Goal: Transaction & Acquisition: Purchase product/service

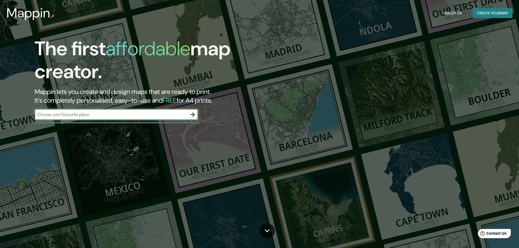
click at [125, 116] on input "text" at bounding box center [111, 114] width 153 height 6
type input "Porto Soldas"
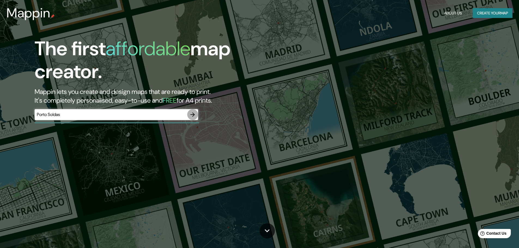
click at [190, 116] on icon "button" at bounding box center [192, 114] width 7 height 7
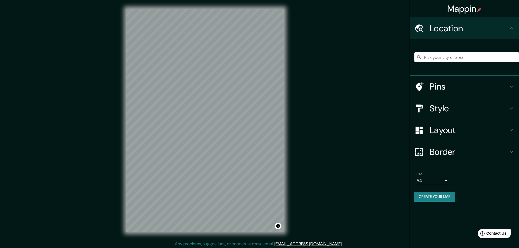
click at [477, 56] on input "Pick your city or area" at bounding box center [467, 57] width 105 height 10
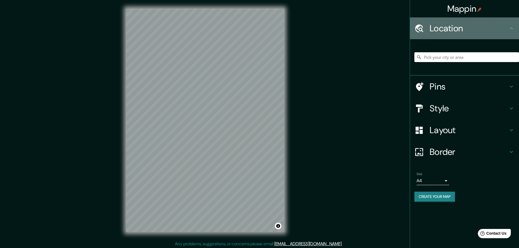
click at [474, 28] on h4 "Location" at bounding box center [469, 28] width 79 height 11
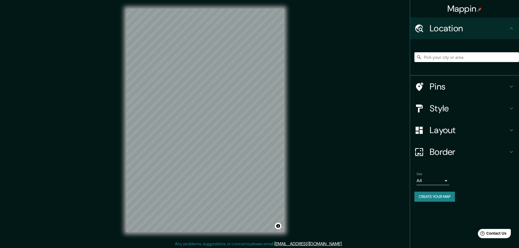
click at [474, 28] on h4 "Location" at bounding box center [469, 28] width 79 height 11
click at [514, 26] on icon at bounding box center [511, 28] width 7 height 7
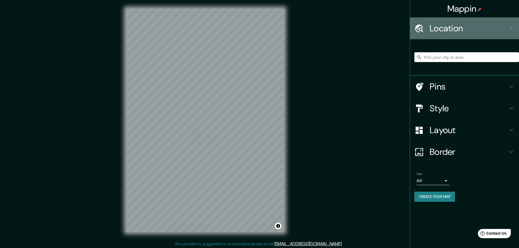
click at [512, 27] on icon at bounding box center [511, 28] width 7 height 7
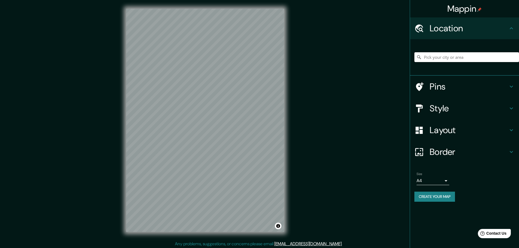
click at [480, 58] on input "Pick your city or area" at bounding box center [467, 57] width 105 height 10
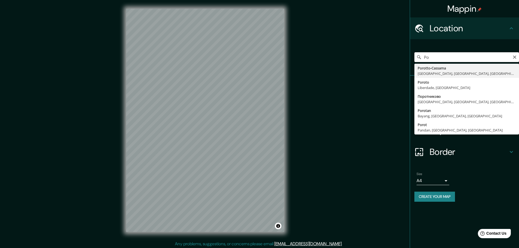
type input "P"
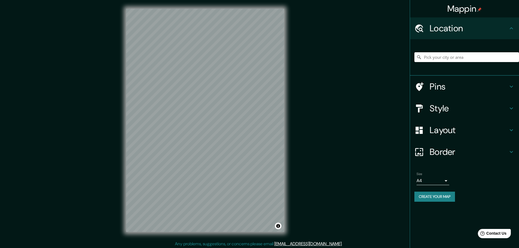
type input "r"
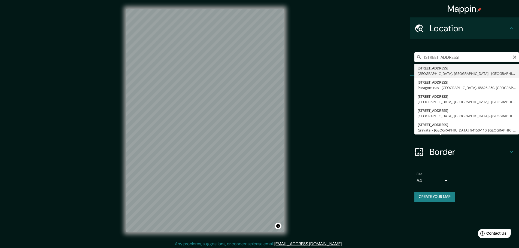
type input "[STREET_ADDRESS]"
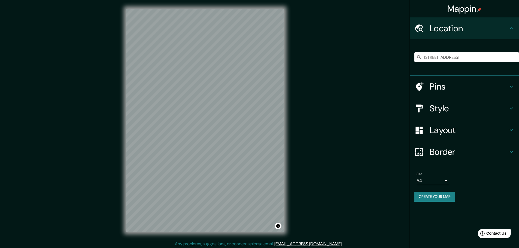
click at [452, 85] on h4 "Pins" at bounding box center [469, 86] width 79 height 11
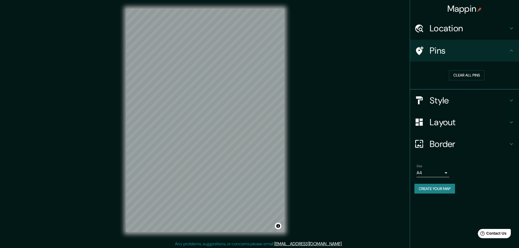
click at [469, 51] on h4 "Pins" at bounding box center [469, 50] width 79 height 11
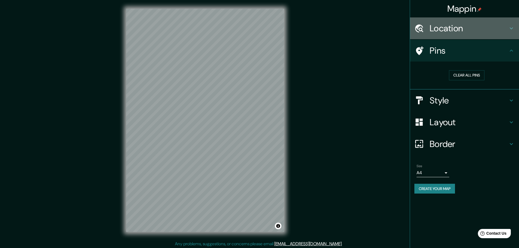
click at [476, 24] on h4 "Location" at bounding box center [469, 28] width 79 height 11
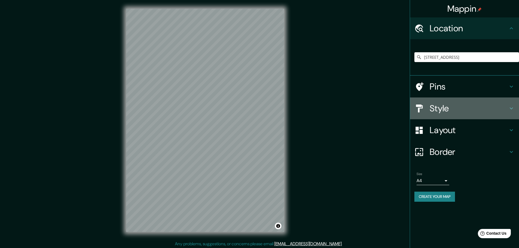
click at [449, 108] on h4 "Style" at bounding box center [469, 108] width 79 height 11
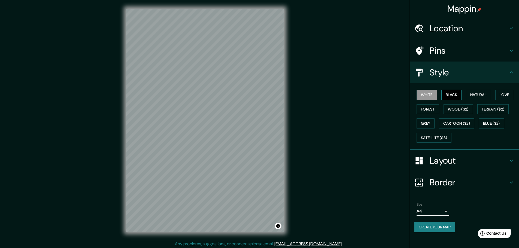
click at [448, 94] on button "Black" at bounding box center [452, 95] width 20 height 10
click at [466, 95] on div "White Black Natural Love Forest Wood ($2) Terrain ($2) Grey Cartoon ($2) Blue (…" at bounding box center [467, 116] width 105 height 57
click at [474, 95] on button "Natural" at bounding box center [478, 95] width 25 height 10
click at [429, 110] on button "Forest" at bounding box center [428, 109] width 23 height 10
click at [423, 83] on div "Style" at bounding box center [464, 73] width 109 height 22
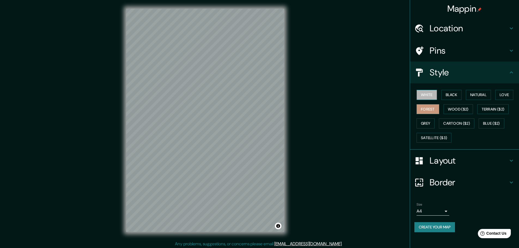
click at [425, 92] on button "White" at bounding box center [427, 95] width 20 height 10
click at [460, 93] on button "Black" at bounding box center [452, 95] width 20 height 10
click at [430, 92] on button "White" at bounding box center [427, 95] width 20 height 10
click at [487, 93] on button "Natural" at bounding box center [478, 95] width 25 height 10
click at [505, 93] on button "Love" at bounding box center [505, 95] width 18 height 10
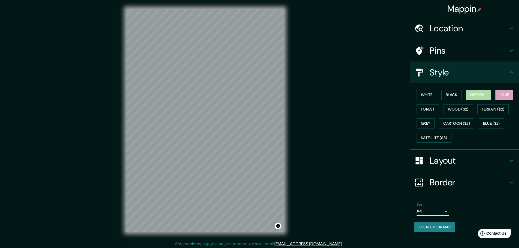
click at [484, 96] on button "Natural" at bounding box center [478, 95] width 25 height 10
click at [428, 94] on button "White" at bounding box center [427, 95] width 20 height 10
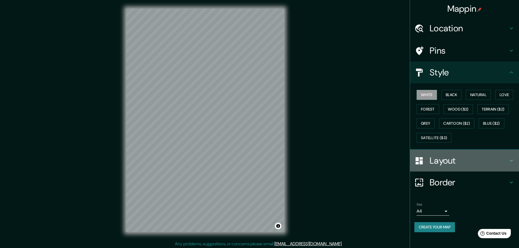
click at [444, 161] on h4 "Layout" at bounding box center [469, 160] width 79 height 11
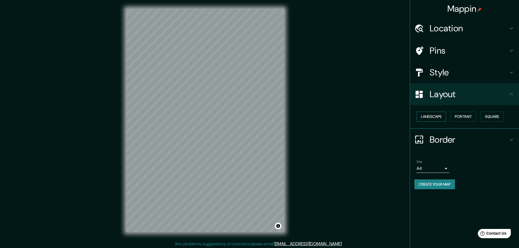
click at [442, 115] on button "Landscape" at bounding box center [431, 117] width 29 height 10
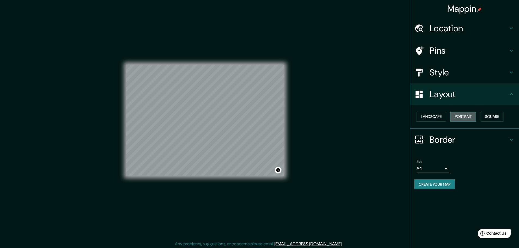
click at [467, 115] on button "Portrait" at bounding box center [464, 117] width 26 height 10
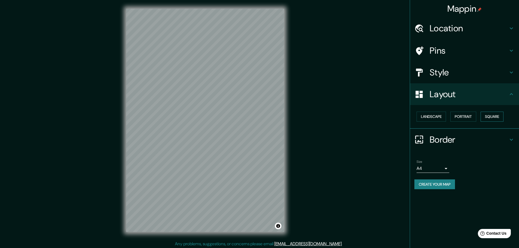
click at [489, 115] on button "Square" at bounding box center [492, 117] width 23 height 10
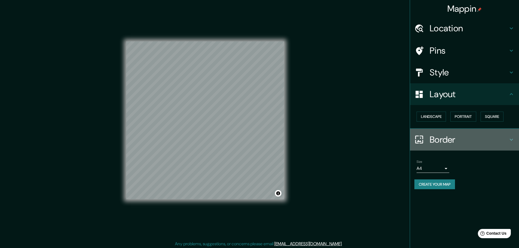
click at [467, 135] on h4 "Border" at bounding box center [469, 139] width 79 height 11
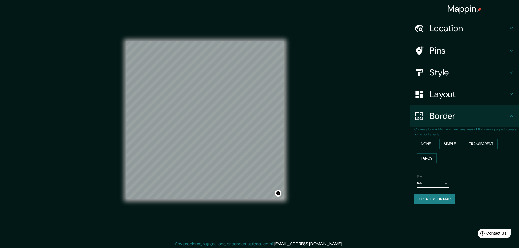
click at [422, 144] on button "None" at bounding box center [426, 144] width 19 height 10
click at [452, 141] on button "Simple" at bounding box center [450, 144] width 21 height 10
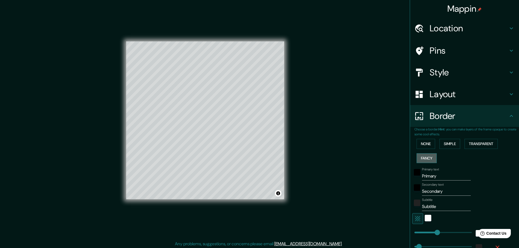
click at [424, 156] on button "Fancy" at bounding box center [427, 158] width 20 height 10
click at [480, 145] on button "Transparent" at bounding box center [481, 144] width 33 height 10
click at [432, 145] on div "None Simple Transparent Fancy" at bounding box center [467, 151] width 105 height 29
click at [428, 144] on button "None" at bounding box center [426, 144] width 19 height 10
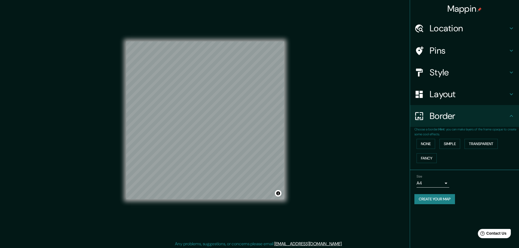
click at [441, 183] on body "Mappin Location [STREET_ADDRESS] Pins Style Layout Border Choose a border. Hint…" at bounding box center [259, 124] width 519 height 248
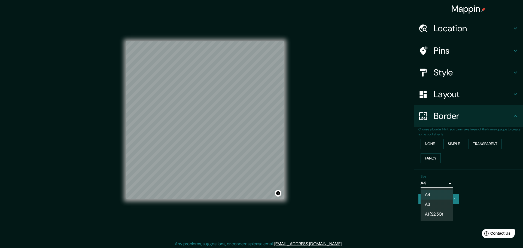
click at [442, 192] on li "A4" at bounding box center [437, 195] width 33 height 10
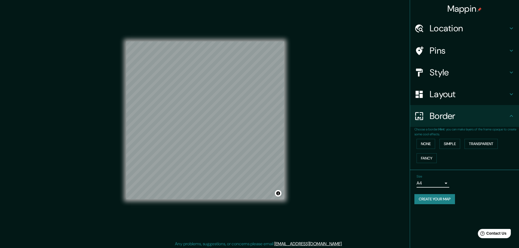
click at [471, 175] on div "Size A4 single" at bounding box center [465, 181] width 100 height 17
click at [454, 46] on h4 "Pins" at bounding box center [469, 50] width 79 height 11
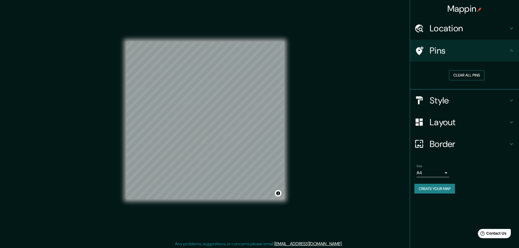
click at [471, 75] on button "Clear all pins" at bounding box center [466, 75] width 35 height 10
click at [461, 31] on h4 "Location" at bounding box center [469, 28] width 79 height 11
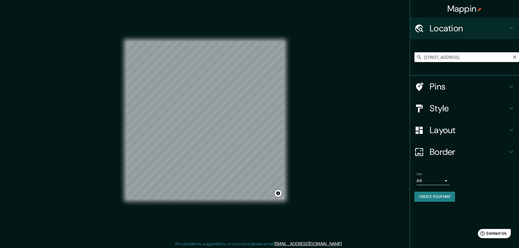
click at [460, 55] on input "[STREET_ADDRESS]" at bounding box center [467, 57] width 105 height 10
click at [457, 91] on h4 "Pins" at bounding box center [469, 86] width 79 height 11
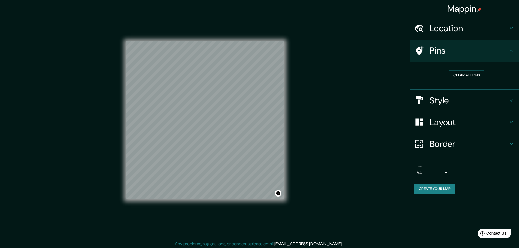
click at [459, 68] on div "Clear all pins" at bounding box center [467, 75] width 105 height 19
click at [423, 68] on div "Clear all pins" at bounding box center [467, 75] width 105 height 19
click at [425, 71] on div "Clear all pins" at bounding box center [467, 75] width 105 height 19
click at [425, 71] on div "Clear all pins" at bounding box center [467, 75] width 96 height 10
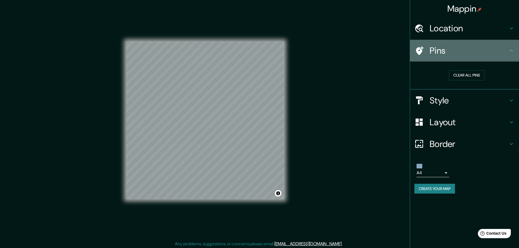
click at [430, 43] on div "Pins" at bounding box center [464, 51] width 109 height 22
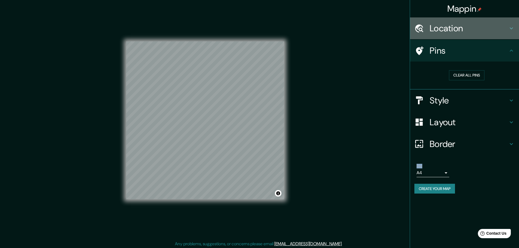
click at [440, 28] on h4 "Location" at bounding box center [469, 28] width 79 height 11
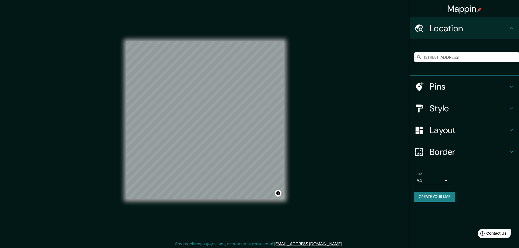
click at [453, 55] on input "[STREET_ADDRESS]" at bounding box center [467, 57] width 105 height 10
click at [419, 54] on input "[STREET_ADDRESS]" at bounding box center [467, 57] width 105 height 10
click at [462, 213] on div "Mappin Location [STREET_ADDRESS] Pins Style Layout Border Choose a border. Hint…" at bounding box center [464, 124] width 109 height 248
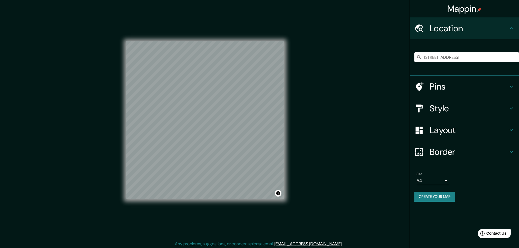
click at [446, 200] on button "Create your map" at bounding box center [435, 197] width 41 height 10
click at [473, 9] on h4 "Mappin" at bounding box center [465, 8] width 35 height 11
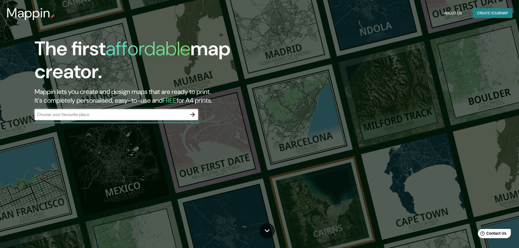
drag, startPoint x: 280, startPoint y: 179, endPoint x: 293, endPoint y: 66, distance: 113.5
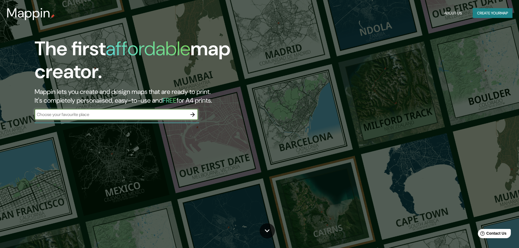
click at [78, 114] on input "text" at bounding box center [111, 114] width 153 height 6
click at [137, 116] on input "text" at bounding box center [111, 114] width 153 height 6
type input "[GEOGRAPHIC_DATA]"
click at [189, 114] on button "button" at bounding box center [192, 114] width 11 height 11
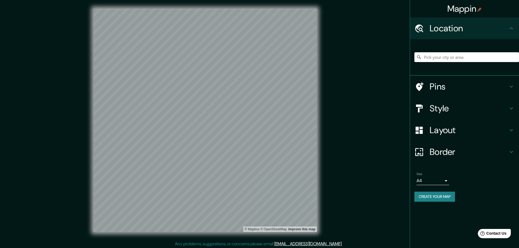
click at [473, 56] on input "Pick your city or area" at bounding box center [467, 57] width 105 height 10
click at [466, 61] on input "[GEOGRAPHIC_DATA], [GEOGRAPHIC_DATA], [GEOGRAPHIC_DATA]" at bounding box center [467, 57] width 105 height 10
drag, startPoint x: 450, startPoint y: 57, endPoint x: 523, endPoint y: 66, distance: 73.6
click at [519, 66] on html "Mappin Location [GEOGRAPHIC_DATA], [GEOGRAPHIC_DATA], [GEOGRAPHIC_DATA] Pins St…" at bounding box center [259, 124] width 519 height 248
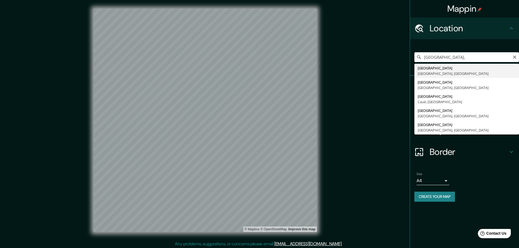
type input "[GEOGRAPHIC_DATA], [GEOGRAPHIC_DATA], [GEOGRAPHIC_DATA]"
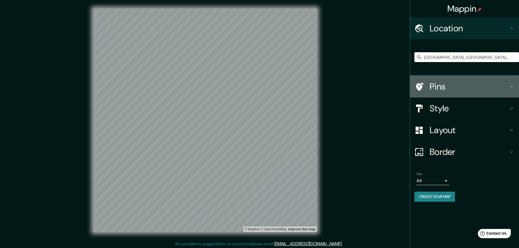
click at [477, 83] on h4 "Pins" at bounding box center [469, 86] width 79 height 11
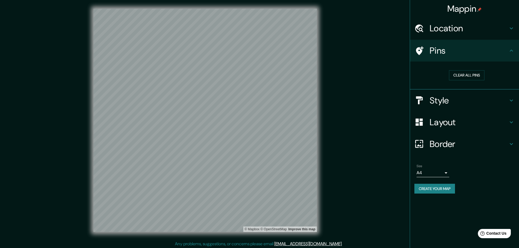
click at [512, 70] on div "Clear all pins" at bounding box center [467, 75] width 105 height 19
